Goal: Task Accomplishment & Management: Use online tool/utility

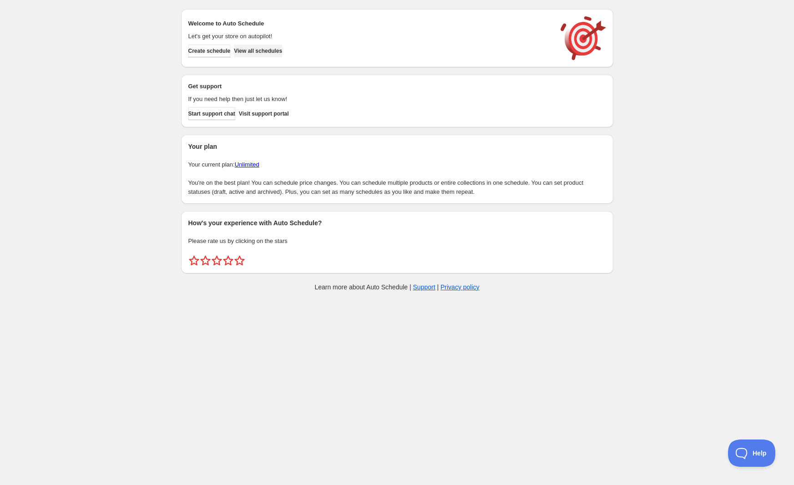
click at [277, 50] on span "View all schedules" at bounding box center [258, 50] width 48 height 7
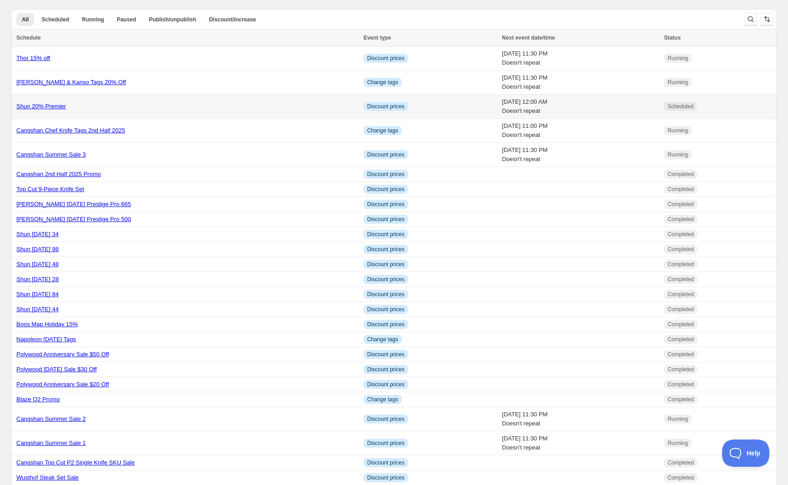
click at [48, 106] on link "Shun 20% Premier" at bounding box center [41, 106] width 50 height 7
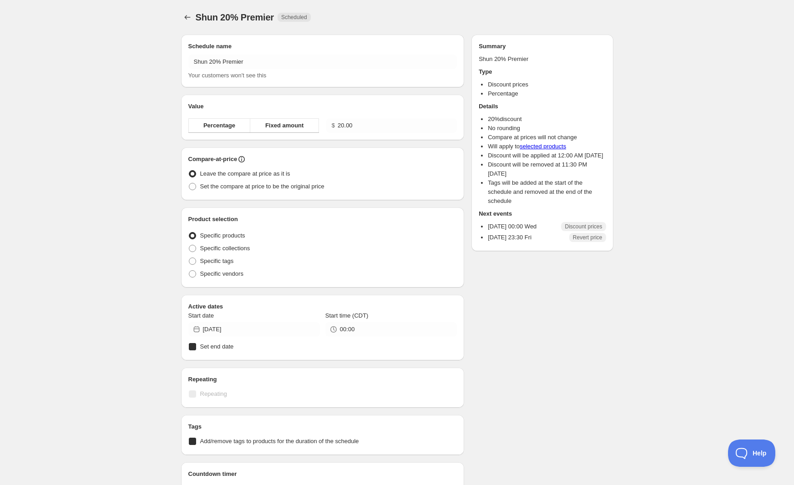
radio input "true"
checkbox input "true"
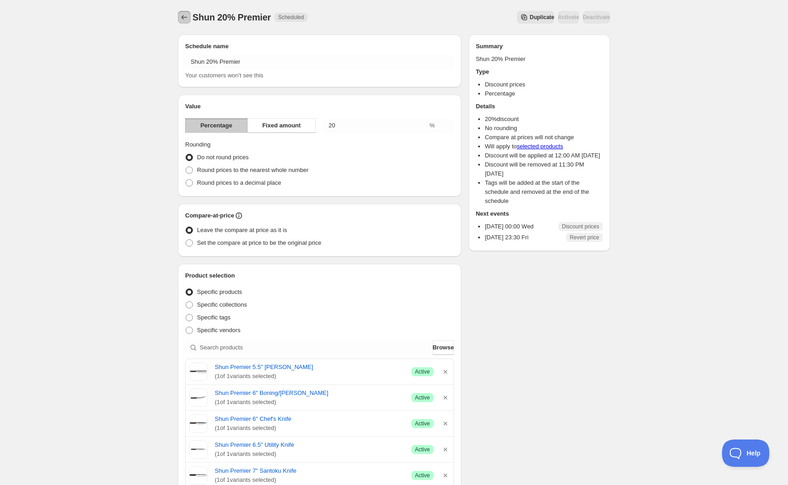
click at [184, 18] on icon "Schedules" at bounding box center [184, 17] width 9 height 9
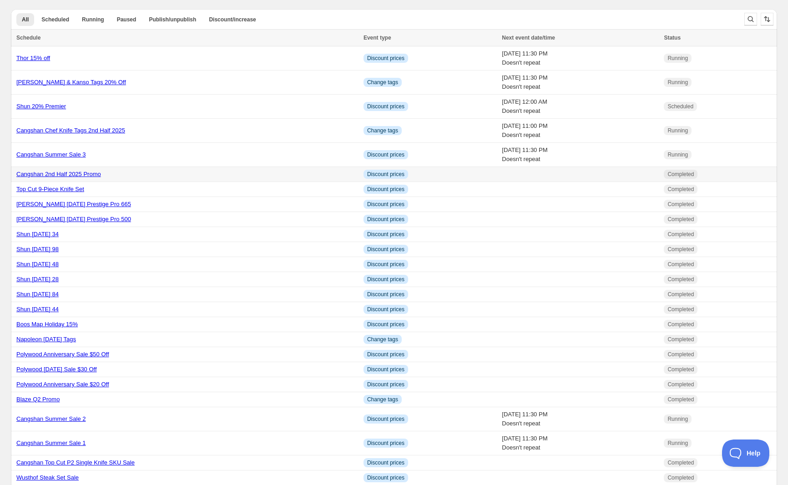
click at [57, 175] on link "Cangshan 2nd Half 2025 Promo" at bounding box center [58, 174] width 85 height 7
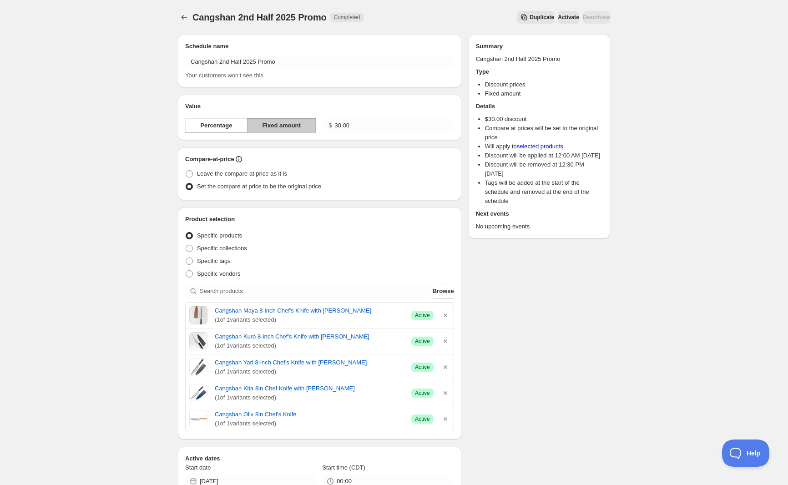
click at [289, 18] on span "Cangshan 2nd Half 2025 Promo" at bounding box center [259, 17] width 134 height 10
copy span "Cangshan 2nd Half 2025 Promo"
